Goal: Information Seeking & Learning: Understand process/instructions

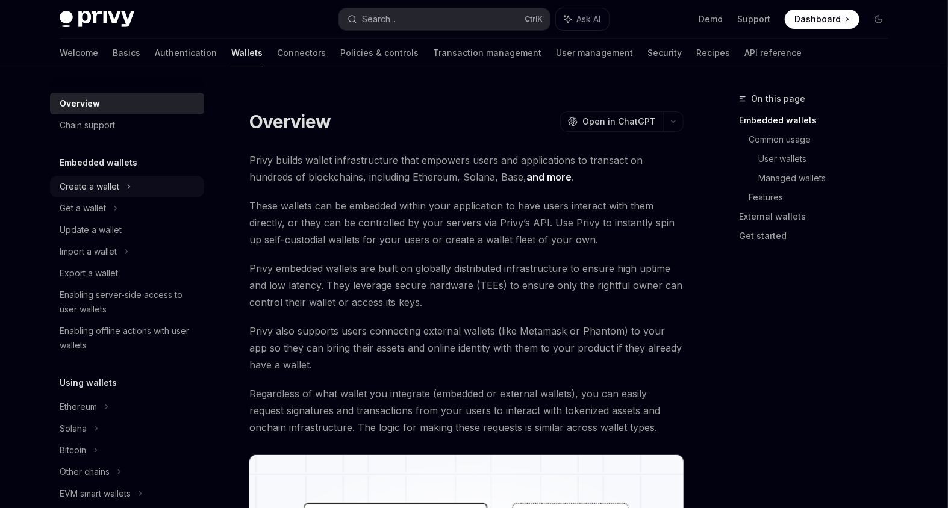
scroll to position [48, 0]
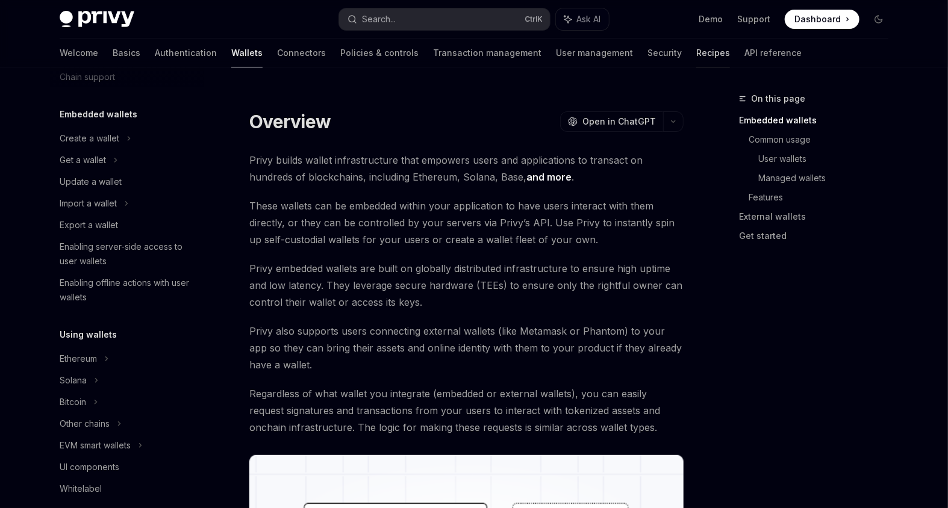
click at [696, 55] on link "Recipes" at bounding box center [713, 53] width 34 height 29
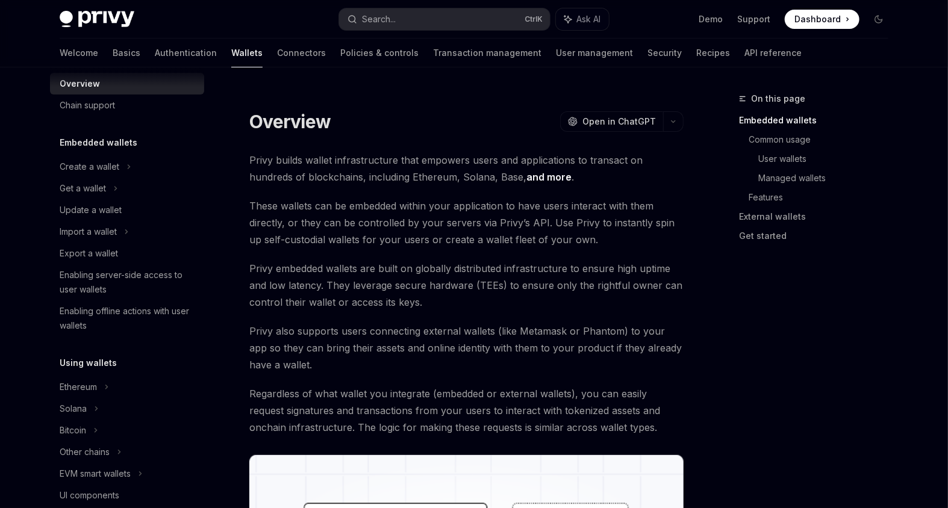
scroll to position [48, 0]
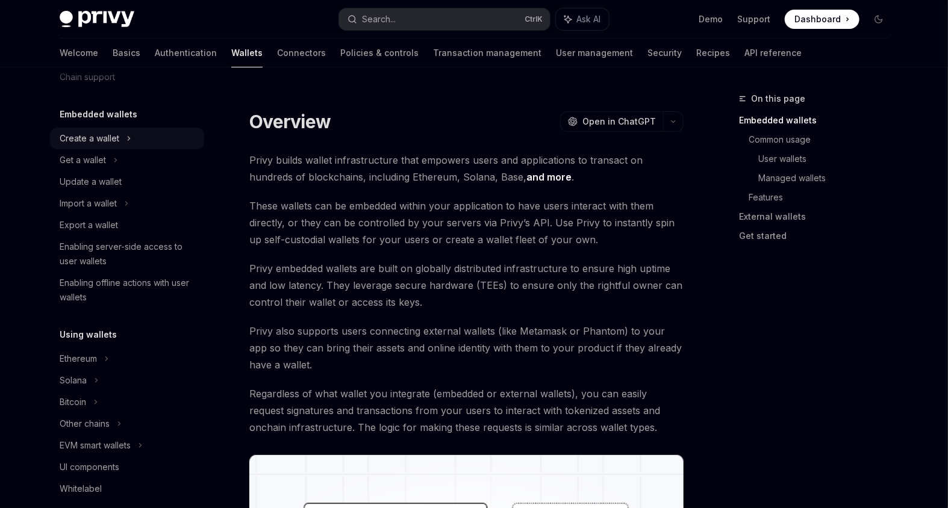
click at [96, 142] on div "Create a wallet" at bounding box center [90, 138] width 60 height 14
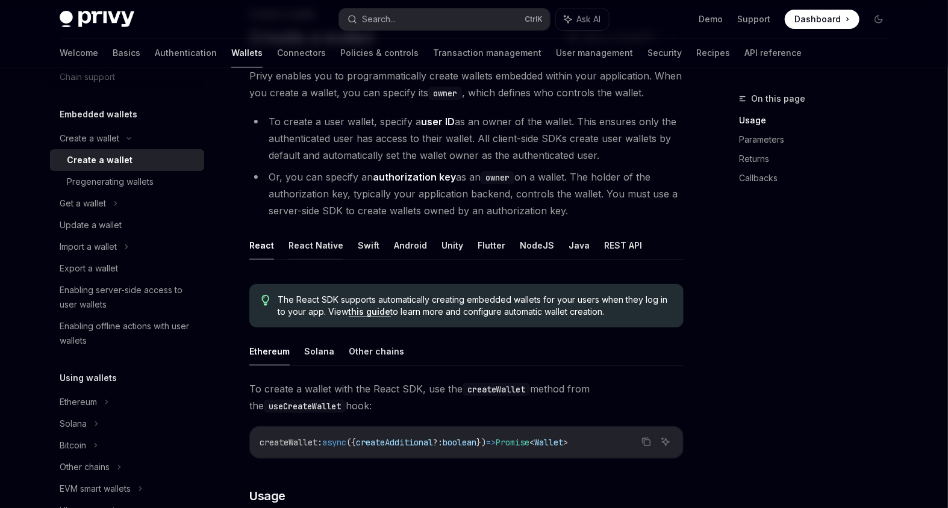
scroll to position [96, 0]
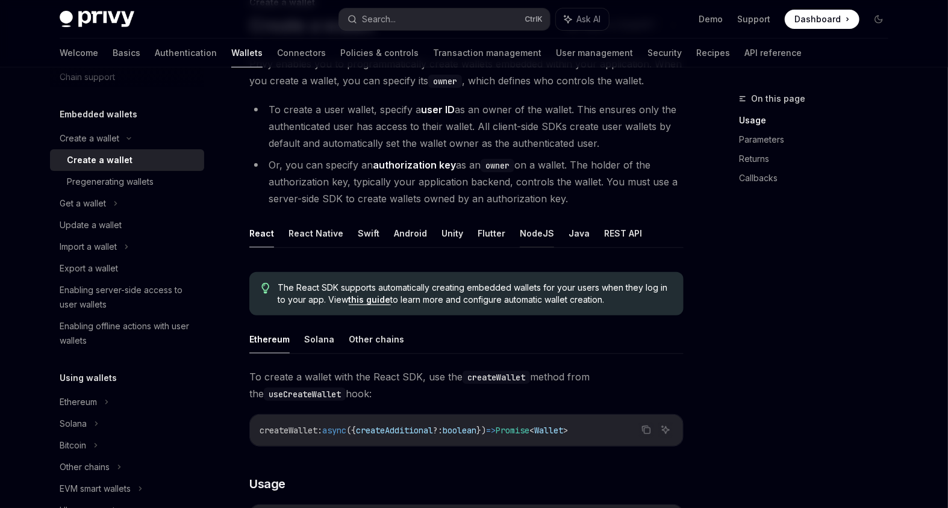
click at [532, 234] on button "NodeJS" at bounding box center [537, 233] width 34 height 28
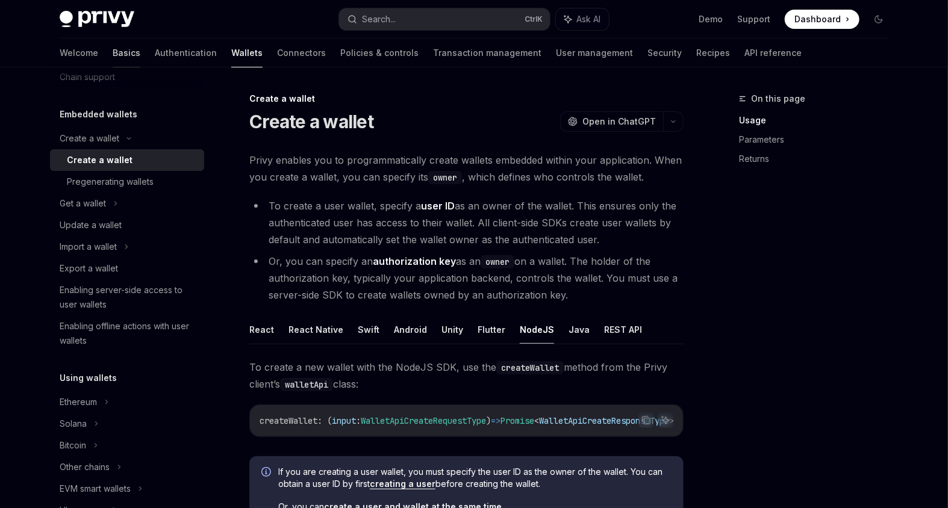
click at [113, 56] on link "Basics" at bounding box center [127, 53] width 28 height 29
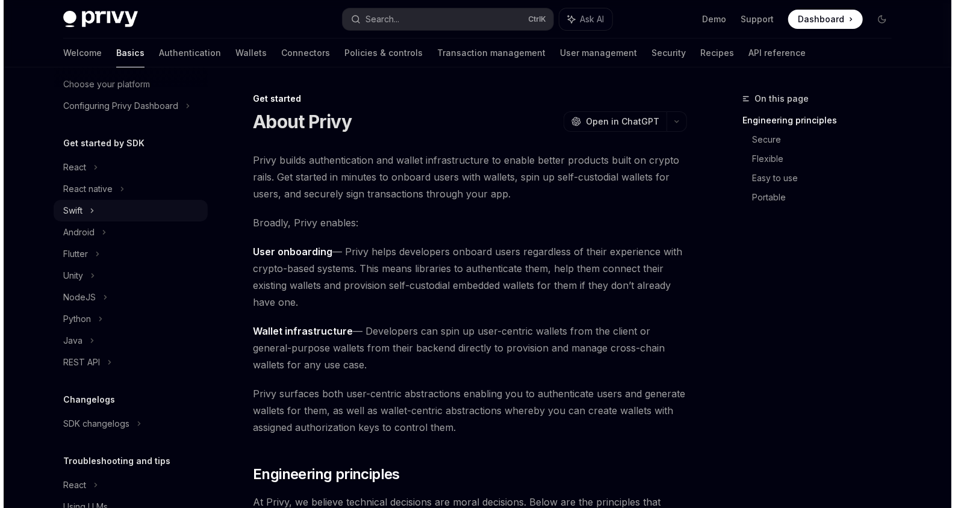
scroll to position [96, 0]
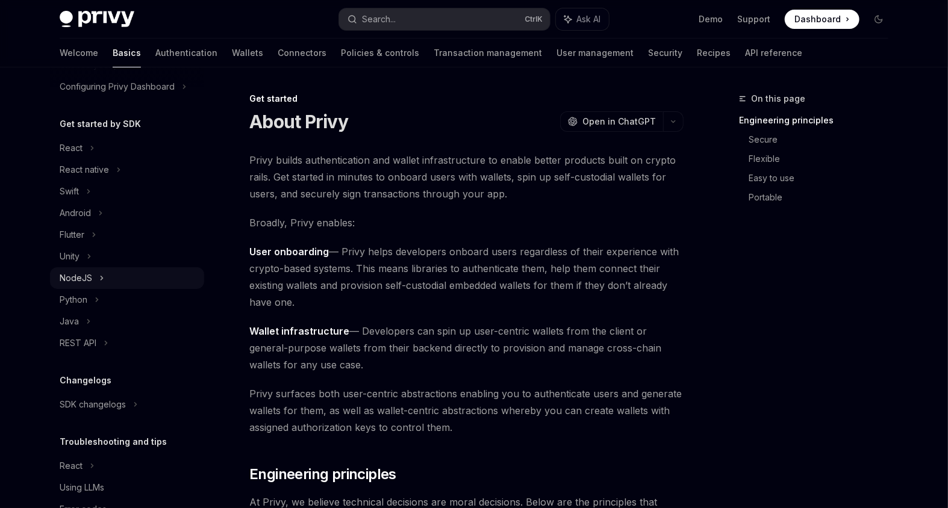
click at [88, 277] on div "NodeJS" at bounding box center [76, 278] width 33 height 14
type textarea "*"
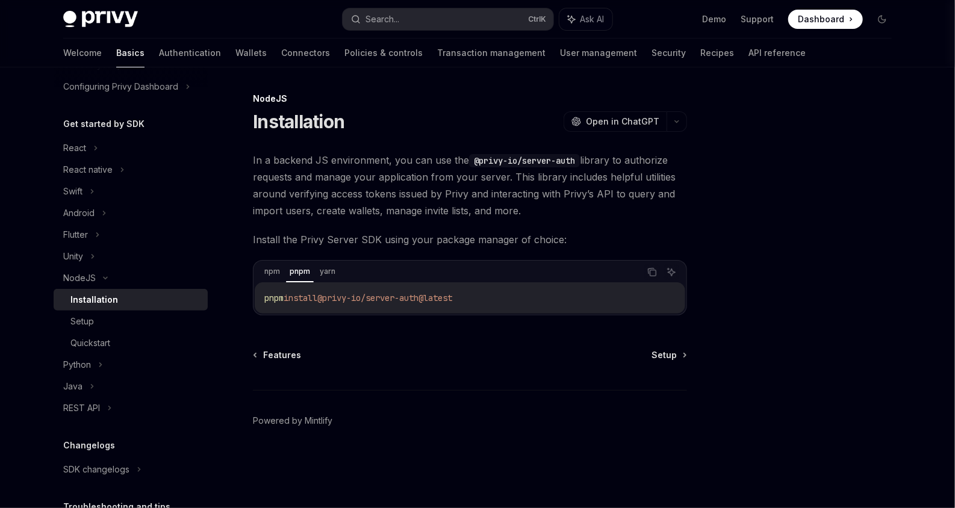
drag, startPoint x: 506, startPoint y: 296, endPoint x: 260, endPoint y: 301, distance: 245.7
click at [260, 301] on div "pnpm install @privy-io/server-auth@latest" at bounding box center [470, 297] width 431 height 31
copy span "pnpm install @privy-io/server-auth@latest"
